Goal: Information Seeking & Learning: Check status

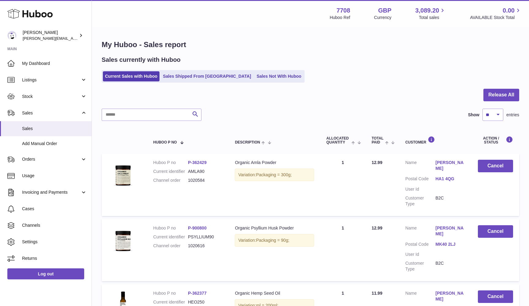
click at [135, 68] on div "Sales currently with Huboo Current Sales with Huboo Sales Shipped From Huboo Sa…" at bounding box center [311, 69] width 418 height 27
click at [126, 76] on link "Current Sales with Huboo" at bounding box center [131, 76] width 57 height 10
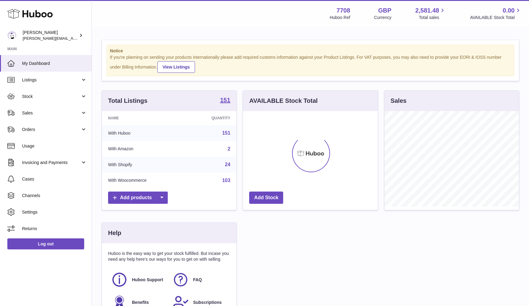
scroll to position [96, 135]
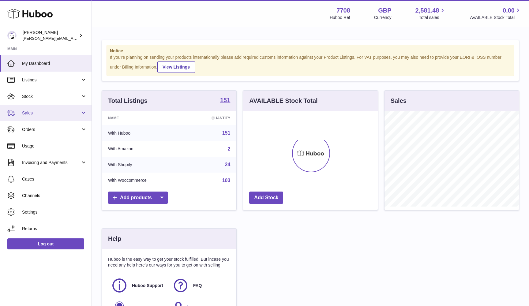
click at [59, 114] on span "Sales" at bounding box center [51, 113] width 58 height 6
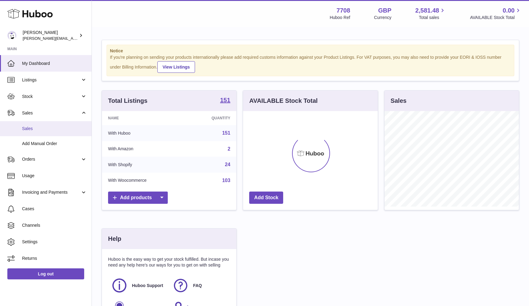
click at [54, 131] on link "Sales" at bounding box center [46, 128] width 92 height 15
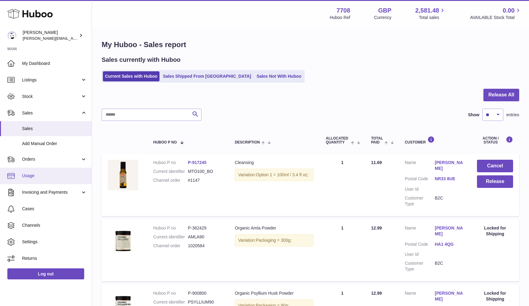
click at [34, 176] on span "Usage" at bounding box center [54, 176] width 65 height 6
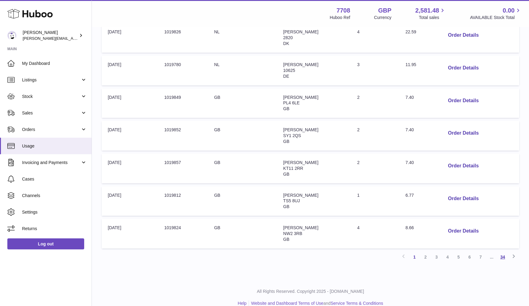
click at [503, 252] on link "34" at bounding box center [502, 257] width 11 height 11
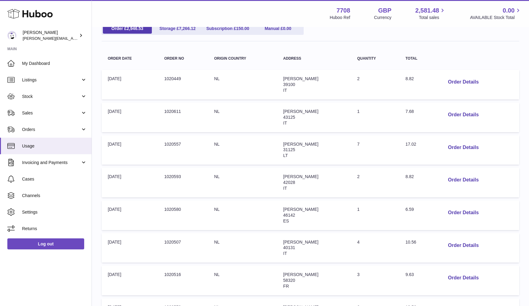
scroll to position [21, 0]
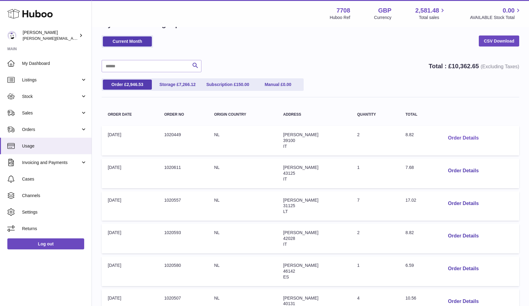
click at [460, 137] on button "Order Details" at bounding box center [463, 138] width 40 height 13
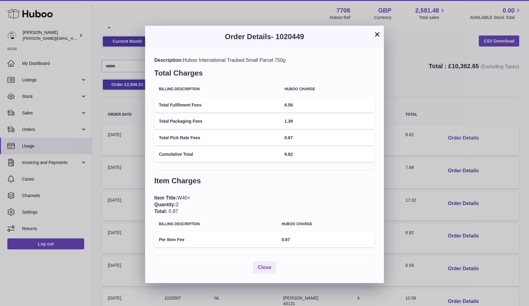
click at [460, 137] on div "× Order Details - 1020449 Description: Huboo International Tracked Small Parcel…" at bounding box center [264, 153] width 529 height 306
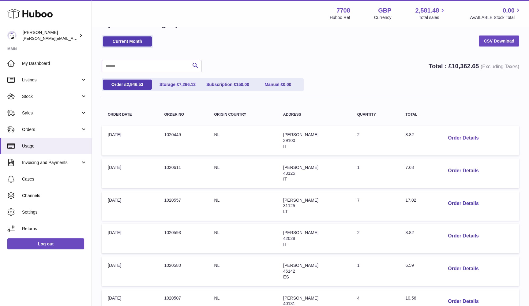
click at [461, 138] on button "Order Details" at bounding box center [463, 138] width 40 height 13
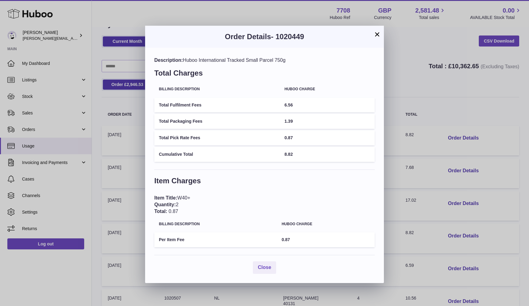
click at [479, 117] on div "× Order Details - 1020449 Description: Huboo International Tracked Small Parcel…" at bounding box center [264, 153] width 529 height 306
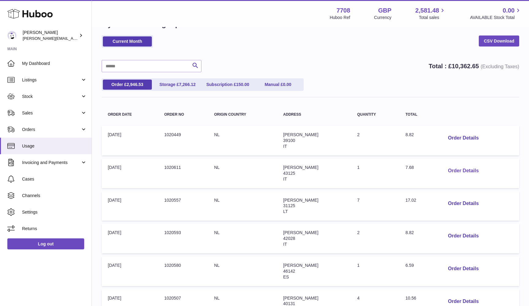
click at [465, 168] on button "Order Details" at bounding box center [463, 171] width 40 height 13
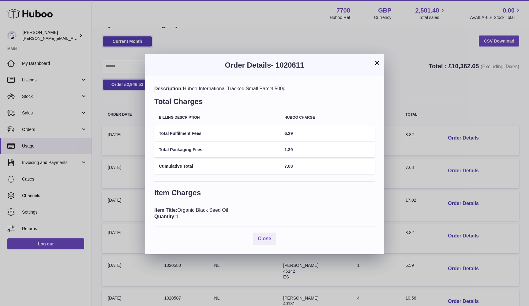
click at [465, 168] on div "× Order Details - 1020611 Description: Huboo International Tracked Small Parcel…" at bounding box center [264, 153] width 529 height 306
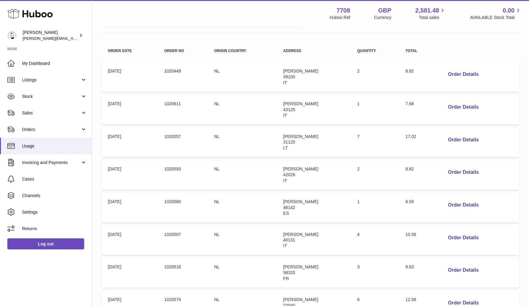
scroll to position [96, 0]
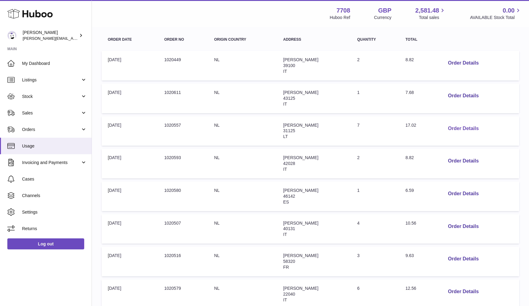
click at [465, 127] on button "Order Details" at bounding box center [463, 128] width 40 height 13
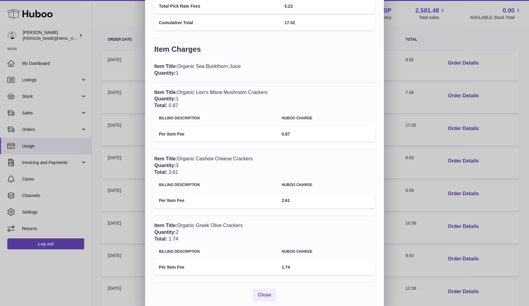
scroll to position [92, 0]
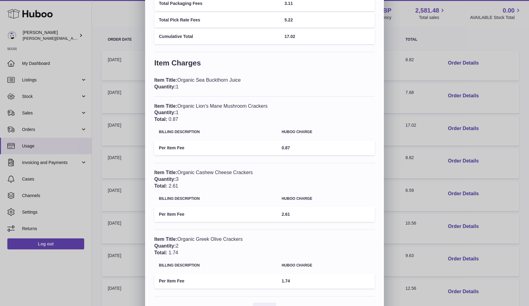
click at [421, 167] on div "× Order Details - 1020557 Description: Huboo International Tracked Extra Large …" at bounding box center [264, 116] width 529 height 417
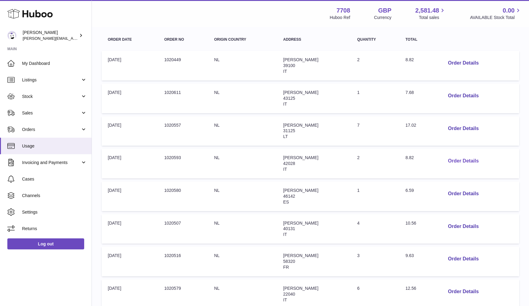
click at [464, 158] on button "Order Details" at bounding box center [463, 161] width 40 height 13
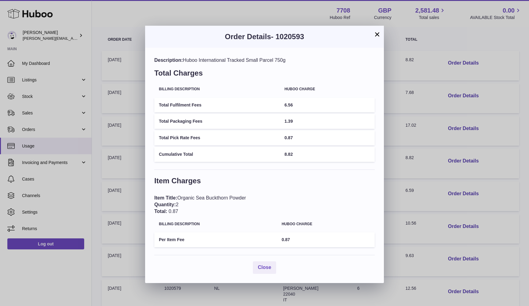
scroll to position [1, 0]
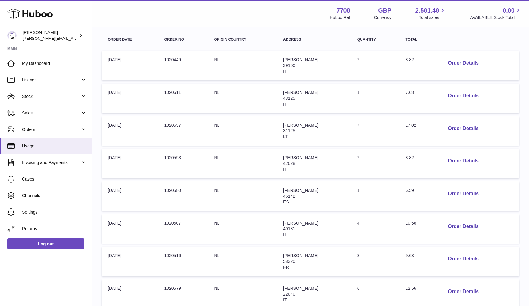
click at [460, 147] on div at bounding box center [264, 153] width 529 height 306
click at [459, 189] on button "Order Details" at bounding box center [463, 194] width 40 height 13
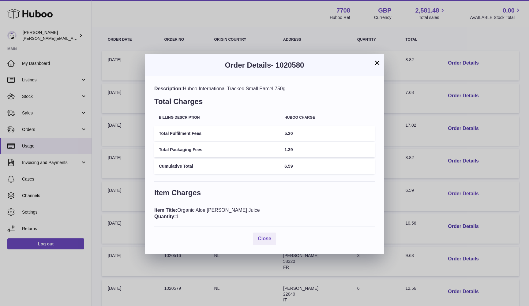
click at [459, 189] on div "× Order Details - 1020580 Description: Huboo International Tracked Small Parcel…" at bounding box center [264, 153] width 529 height 306
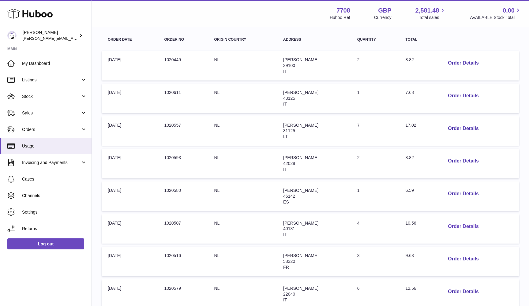
click at [462, 220] on button "Order Details" at bounding box center [463, 226] width 40 height 13
click at [462, 220] on div at bounding box center [264, 153] width 529 height 306
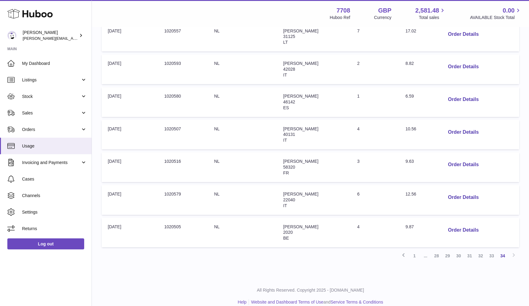
scroll to position [190, 0]
click at [459, 224] on button "Order Details" at bounding box center [463, 230] width 40 height 13
click at [482, 148] on div "× Order Details - 1020505 Description: Huboo International Tracked Medium Parce…" at bounding box center [264, 208] width 529 height 417
click at [467, 192] on button "Order Details" at bounding box center [463, 198] width 40 height 13
click at [454, 189] on div at bounding box center [264, 153] width 529 height 306
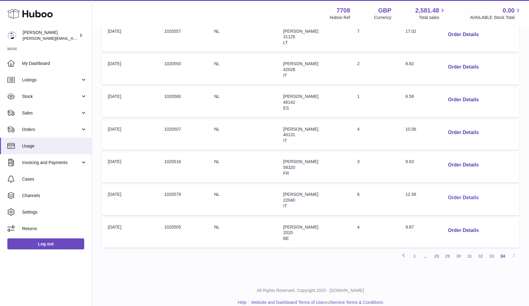
click at [458, 192] on button "Order Details" at bounding box center [463, 198] width 40 height 13
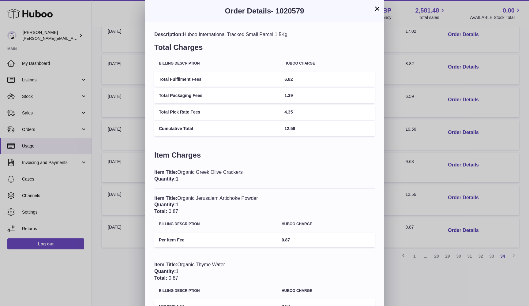
scroll to position [0, 0]
click at [460, 157] on div "× Order Details - 1020579 Description: Huboo International Tracked Small Parcel…" at bounding box center [264, 275] width 529 height 550
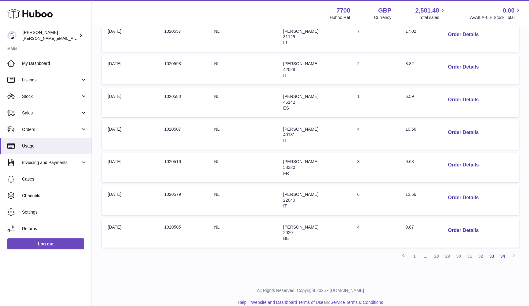
click at [490, 251] on link "33" at bounding box center [491, 256] width 11 height 11
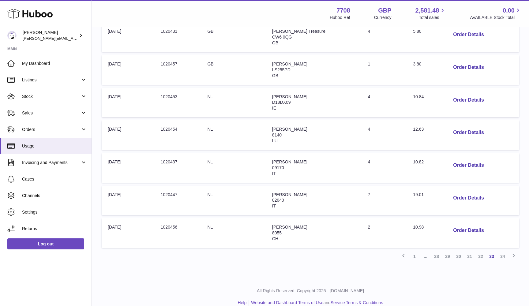
scroll to position [221, 0]
click at [459, 225] on button "Order Details" at bounding box center [468, 231] width 40 height 13
click at [456, 144] on div at bounding box center [264, 153] width 529 height 306
click at [459, 193] on button "Order Details" at bounding box center [468, 199] width 40 height 13
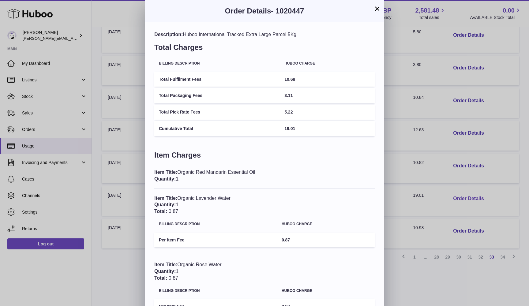
click at [459, 190] on div "× Order Details - 1020447 Description: Huboo International Tracked Extra Large …" at bounding box center [264, 308] width 529 height 617
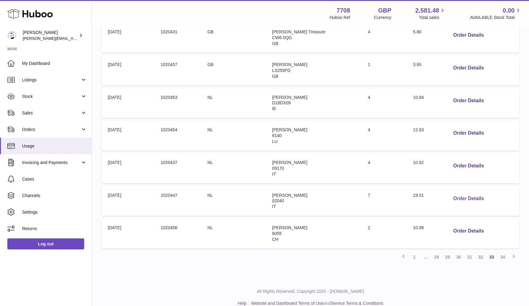
click at [448, 193] on button "Order Details" at bounding box center [468, 199] width 40 height 13
click at [460, 184] on div at bounding box center [264, 153] width 529 height 306
click at [463, 160] on button "Order Details" at bounding box center [468, 166] width 40 height 13
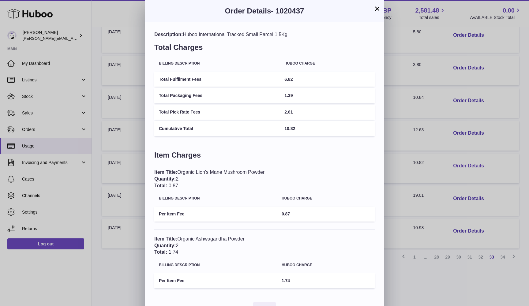
click at [463, 157] on div "× Order Details - 1020437 Description: Huboo International Tracked Small Parcel…" at bounding box center [264, 162] width 529 height 324
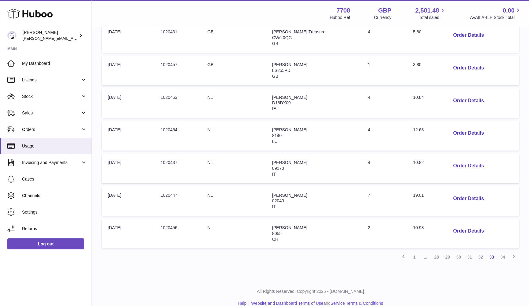
click at [463, 160] on button "Order Details" at bounding box center [468, 166] width 40 height 13
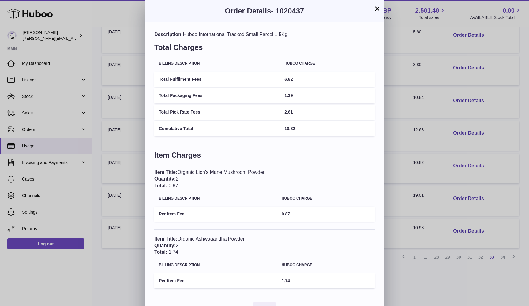
click at [463, 159] on div "× Order Details - 1020437 Description: Huboo International Tracked Small Parcel…" at bounding box center [264, 162] width 529 height 324
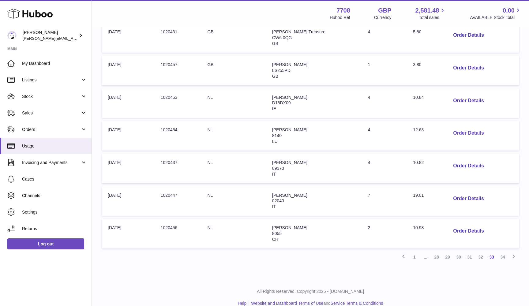
click at [456, 128] on button "Order Details" at bounding box center [468, 133] width 40 height 13
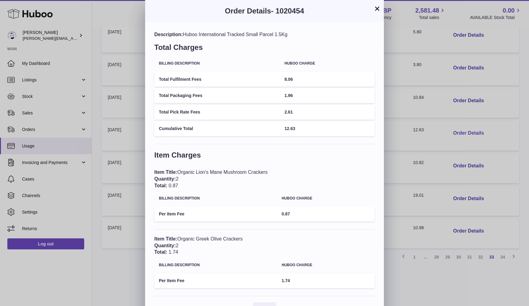
click at [456, 128] on div "× Order Details - 1020454 Description: Huboo International Tracked Small Parcel…" at bounding box center [264, 162] width 529 height 324
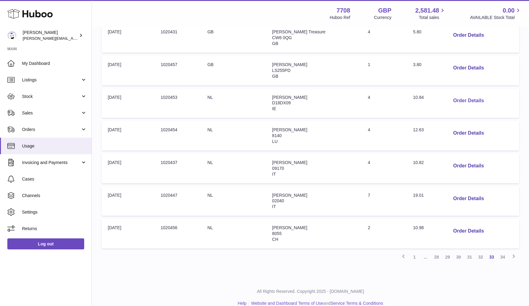
click at [452, 96] on button "Order Details" at bounding box center [468, 101] width 40 height 13
click at [452, 96] on div at bounding box center [264, 153] width 529 height 306
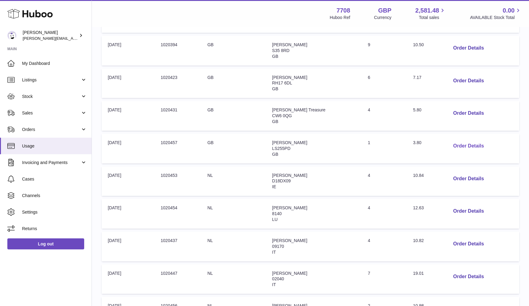
scroll to position [151, 0]
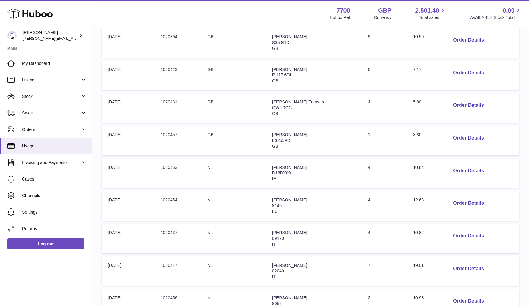
click at [276, 176] on span "IE" at bounding box center [274, 178] width 4 height 5
click at [278, 144] on span "GB" at bounding box center [275, 146] width 6 height 5
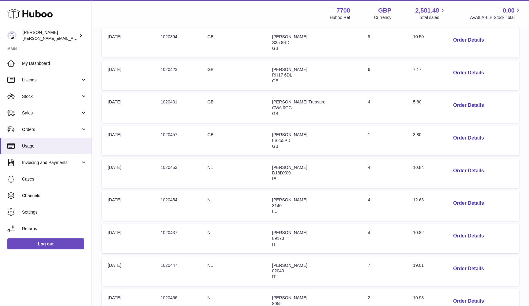
click at [278, 144] on span "GB" at bounding box center [275, 146] width 6 height 5
click at [460, 134] on button "Order Details" at bounding box center [468, 138] width 40 height 13
click at [463, 134] on div at bounding box center [264, 153] width 529 height 306
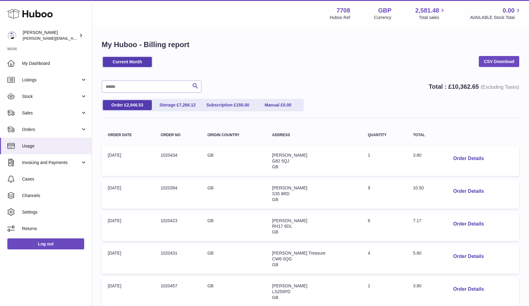
scroll to position [0, 0]
click at [34, 113] on span "Sales" at bounding box center [51, 113] width 58 height 6
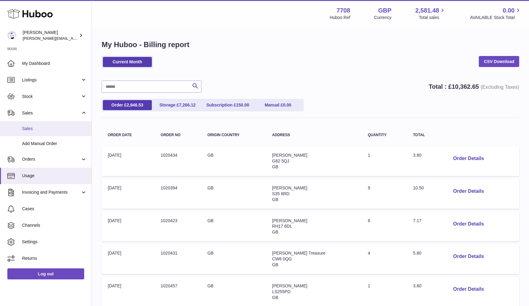
click at [32, 129] on span "Sales" at bounding box center [54, 129] width 65 height 6
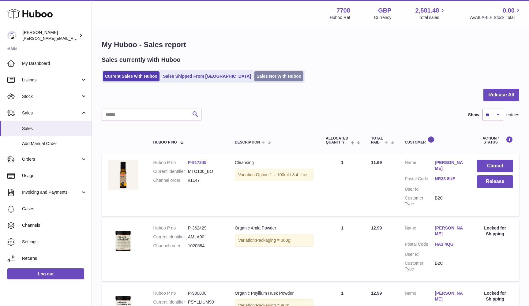
click at [254, 75] on link "Sales Not With Huboo" at bounding box center [278, 76] width 49 height 10
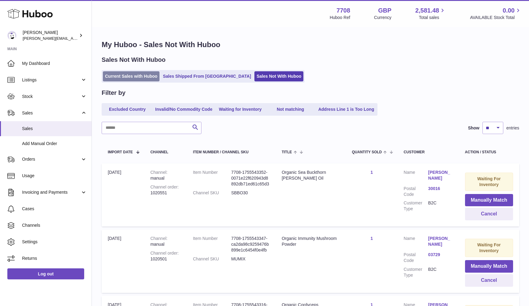
click at [120, 77] on link "Current Sales with Huboo" at bounding box center [131, 76] width 57 height 10
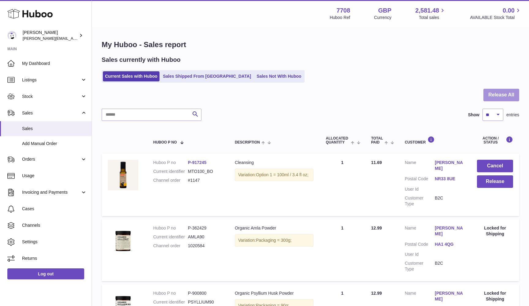
click at [499, 96] on button "Release All" at bounding box center [501, 95] width 36 height 13
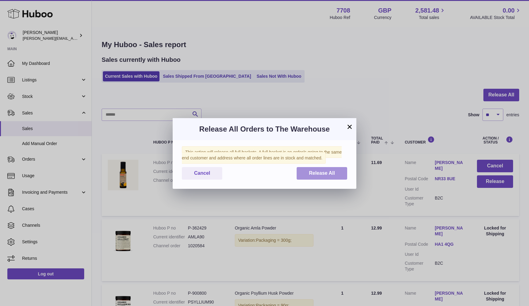
click at [336, 176] on button "Release All" at bounding box center [322, 173] width 51 height 13
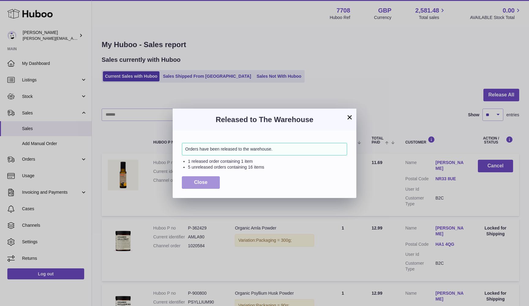
click at [193, 183] on button "Close" at bounding box center [201, 182] width 38 height 13
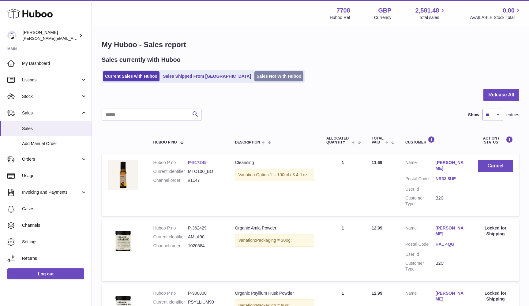
click at [254, 76] on link "Sales Not With Huboo" at bounding box center [278, 76] width 49 height 10
